Goal: Task Accomplishment & Management: Use online tool/utility

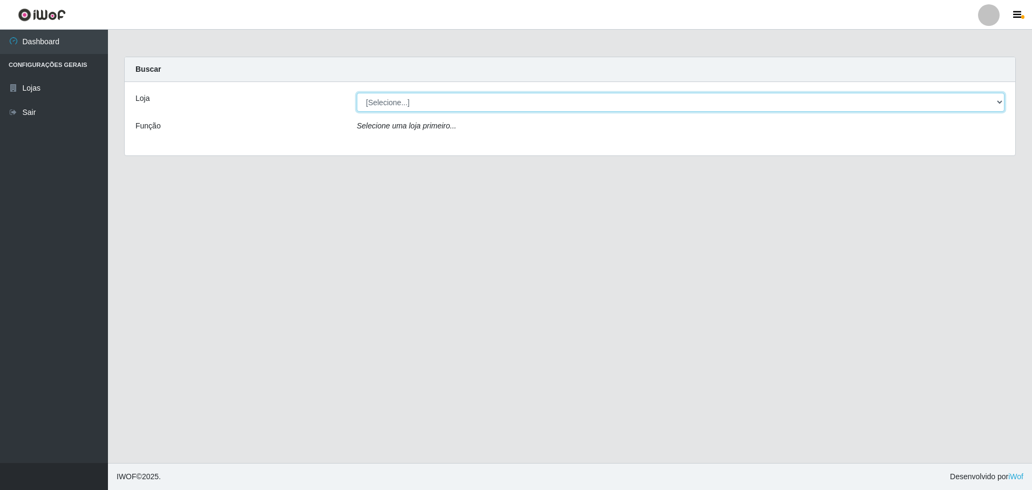
click at [1000, 102] on select "[Selecione...] Extrabom - Loja 05 [GEOGRAPHIC_DATA]" at bounding box center [681, 102] width 648 height 19
select select "494"
click at [357, 93] on select "[Selecione...] Extrabom - Loja 05 [GEOGRAPHIC_DATA]" at bounding box center [681, 102] width 648 height 19
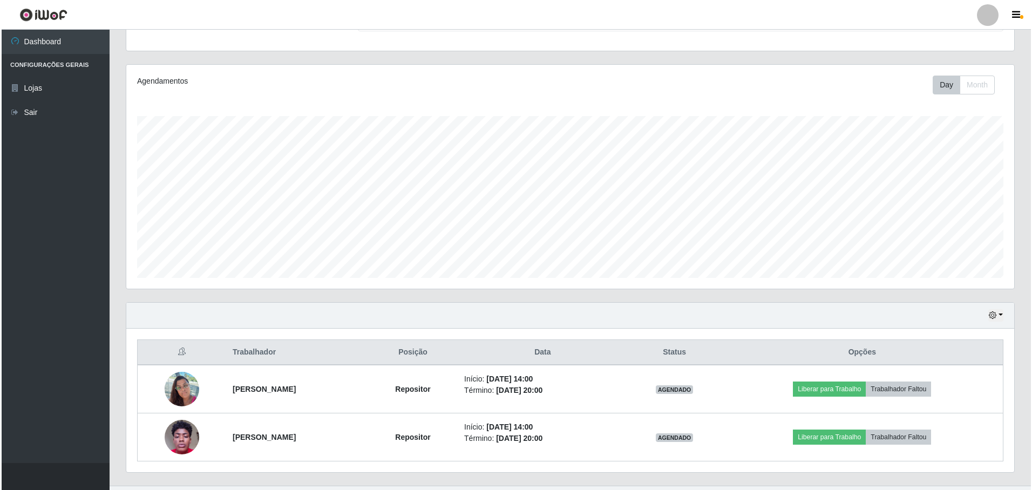
scroll to position [131, 0]
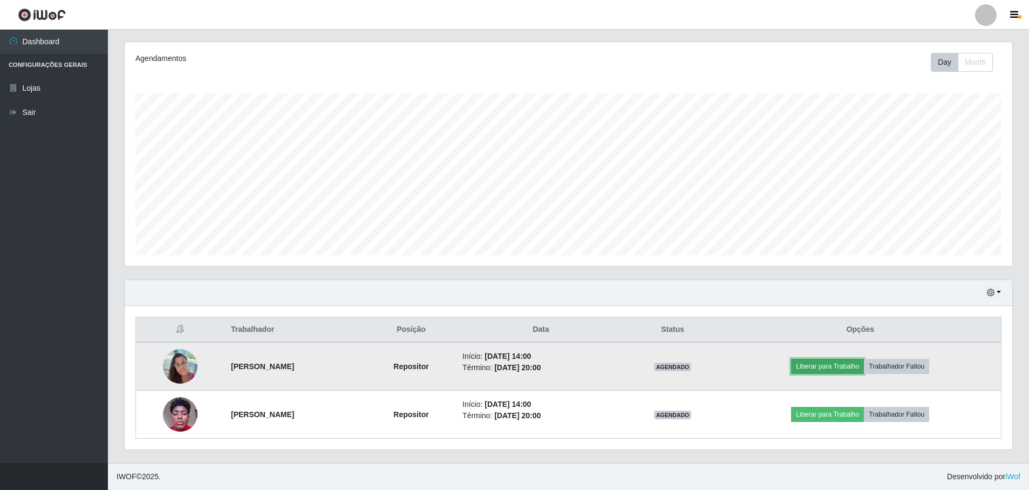
click at [825, 367] on button "Liberar para Trabalho" at bounding box center [827, 366] width 73 height 15
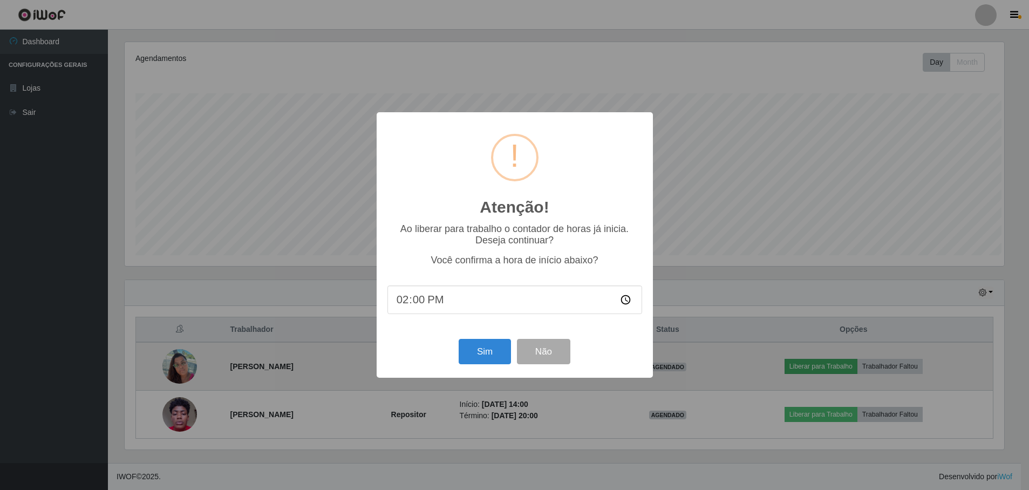
scroll to position [224, 883]
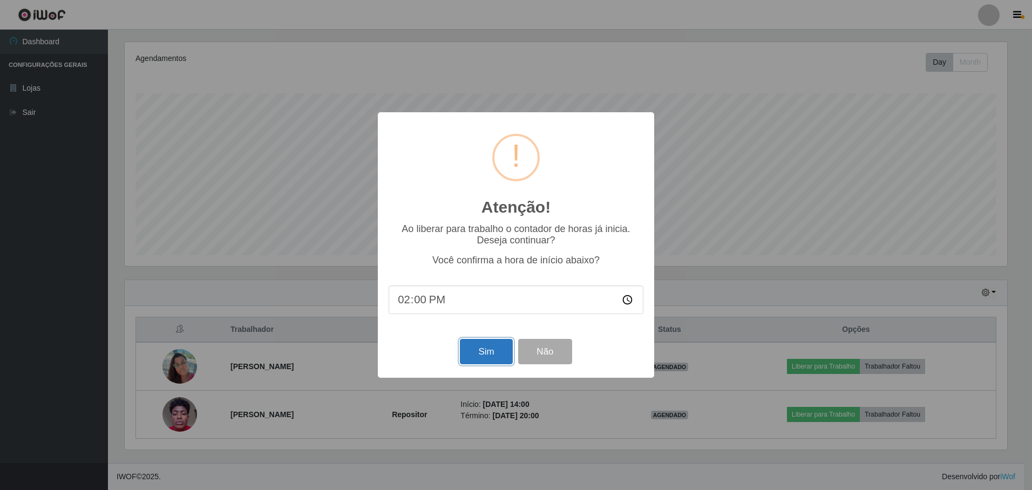
drag, startPoint x: 495, startPoint y: 349, endPoint x: 506, endPoint y: 349, distance: 10.8
click at [496, 349] on button "Sim" at bounding box center [486, 351] width 52 height 25
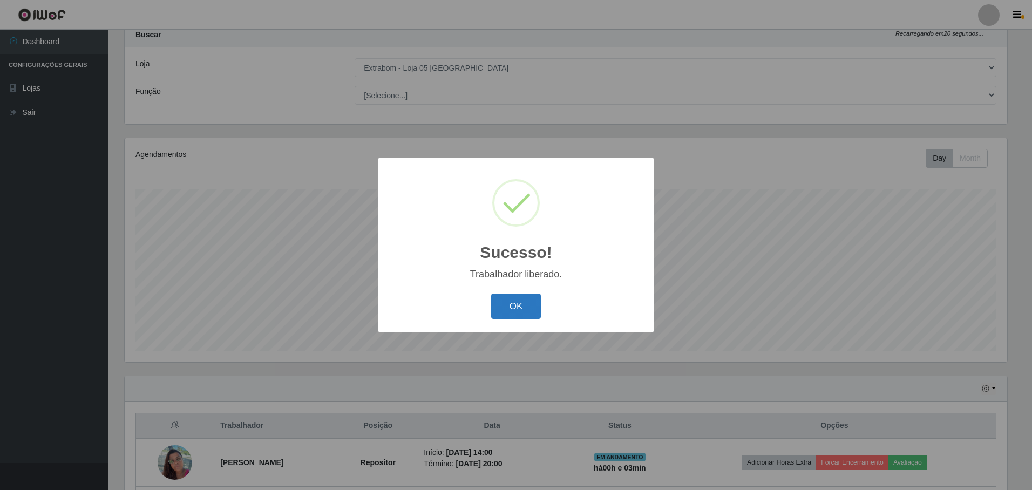
click at [515, 306] on button "OK" at bounding box center [516, 306] width 50 height 25
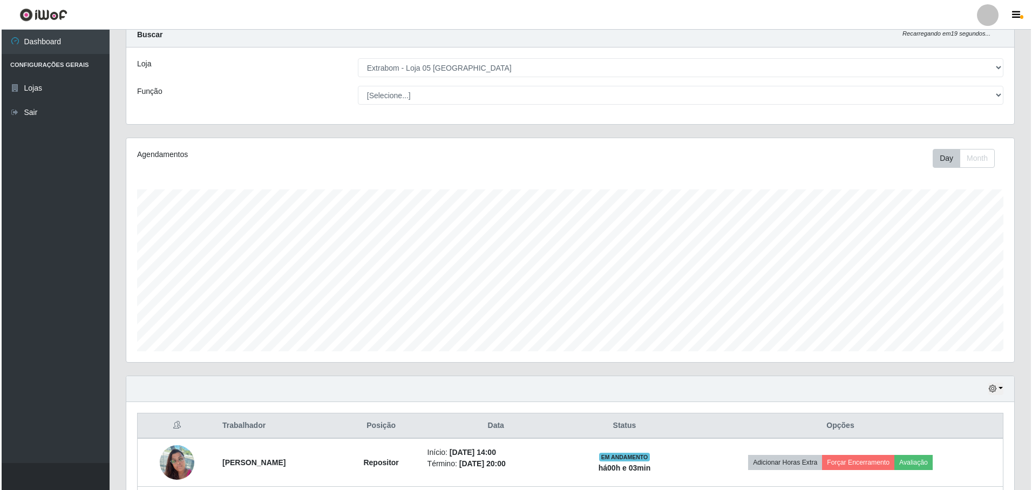
scroll to position [131, 0]
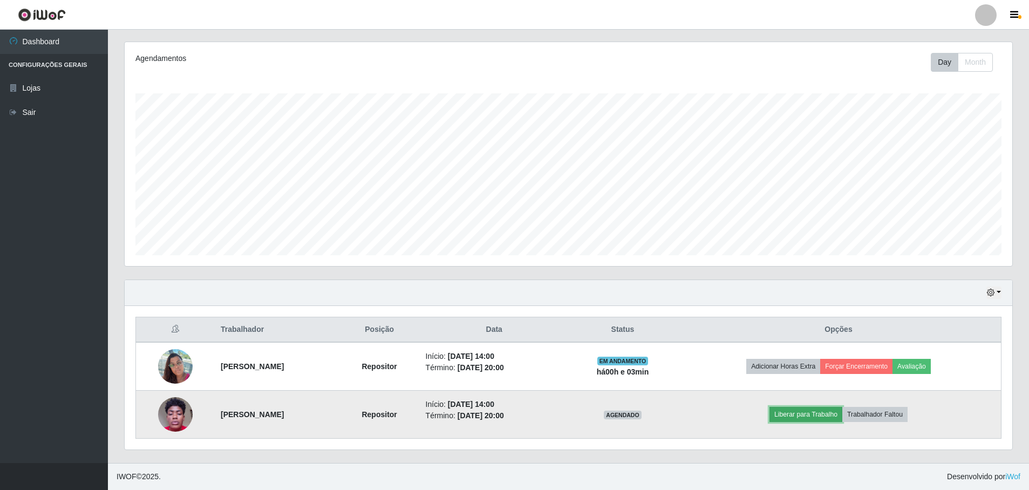
click at [830, 408] on button "Liberar para Trabalho" at bounding box center [806, 414] width 73 height 15
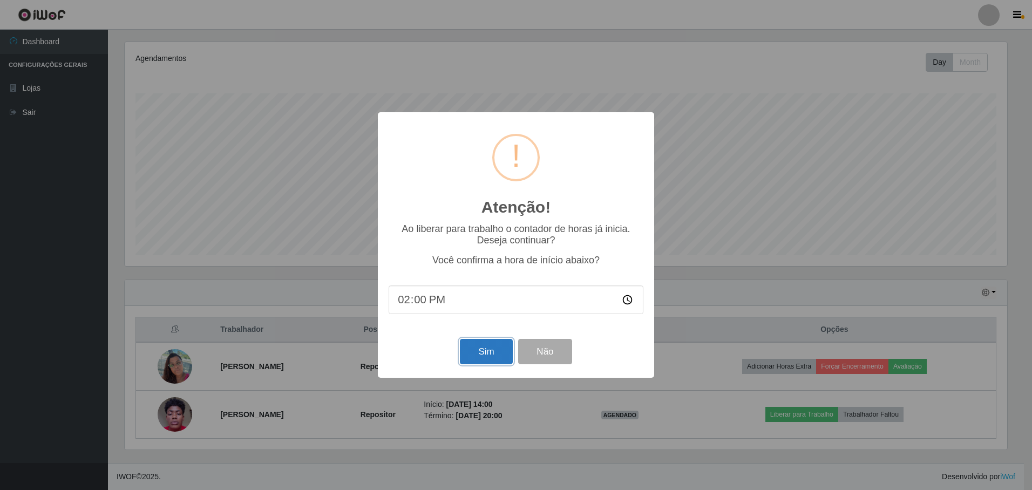
click at [501, 353] on button "Sim" at bounding box center [486, 351] width 52 height 25
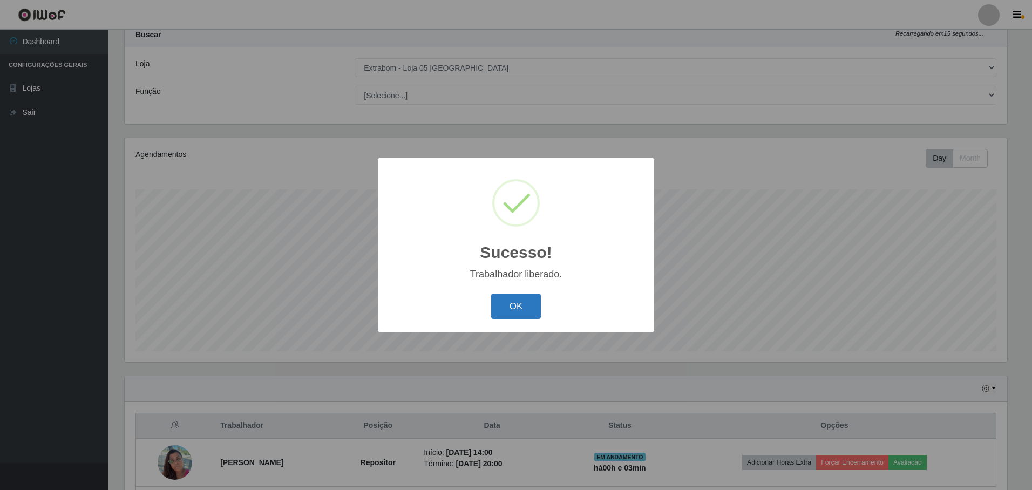
click at [513, 307] on button "OK" at bounding box center [516, 306] width 50 height 25
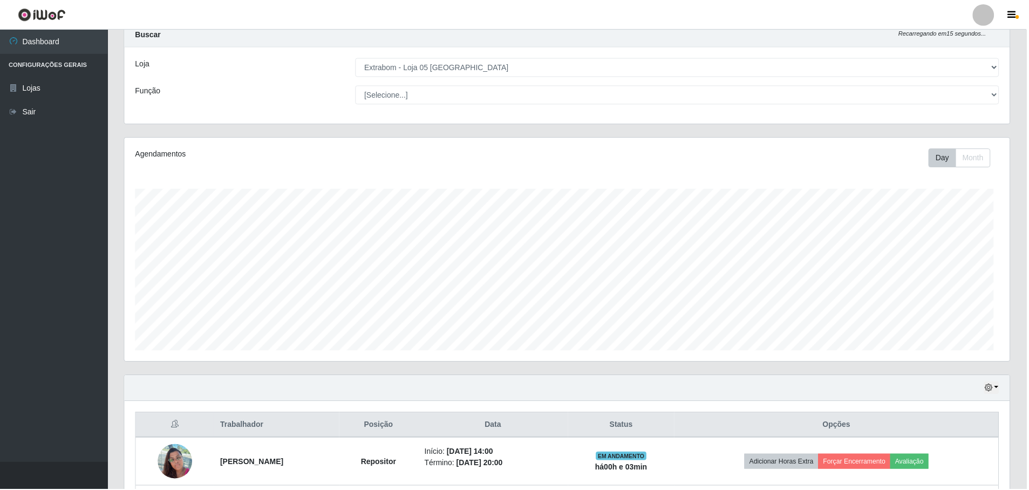
scroll to position [224, 888]
